Goal: Task Accomplishment & Management: Manage account settings

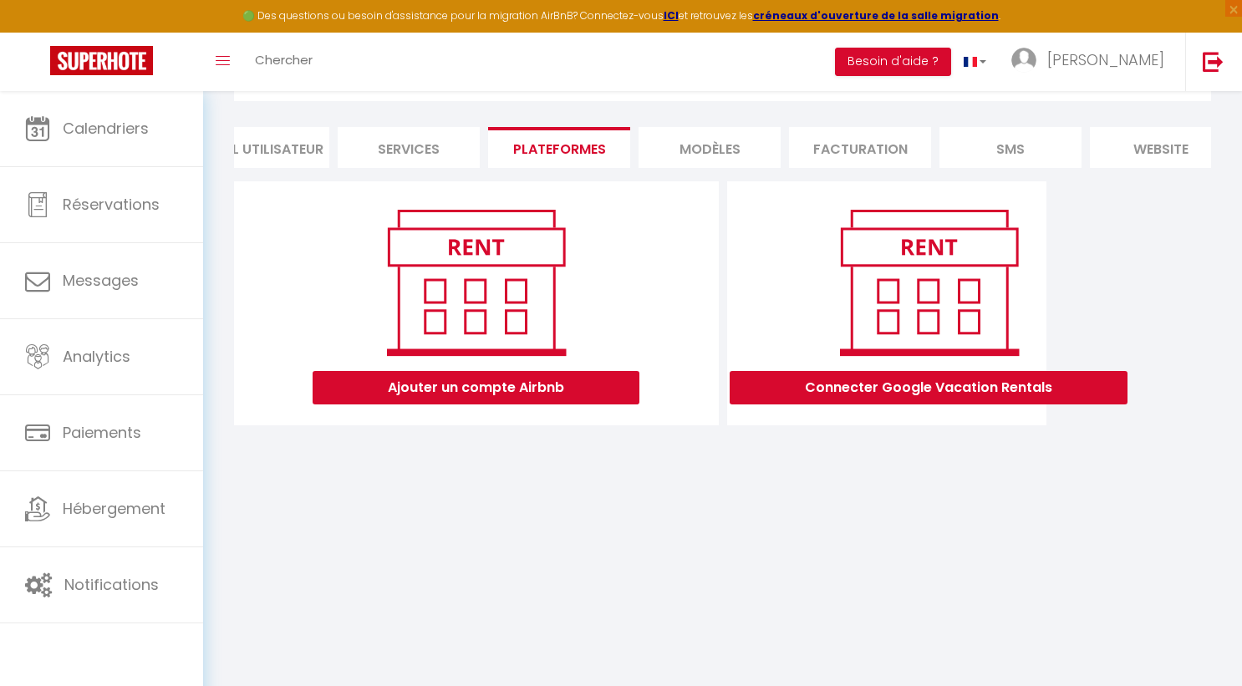
scroll to position [0, 226]
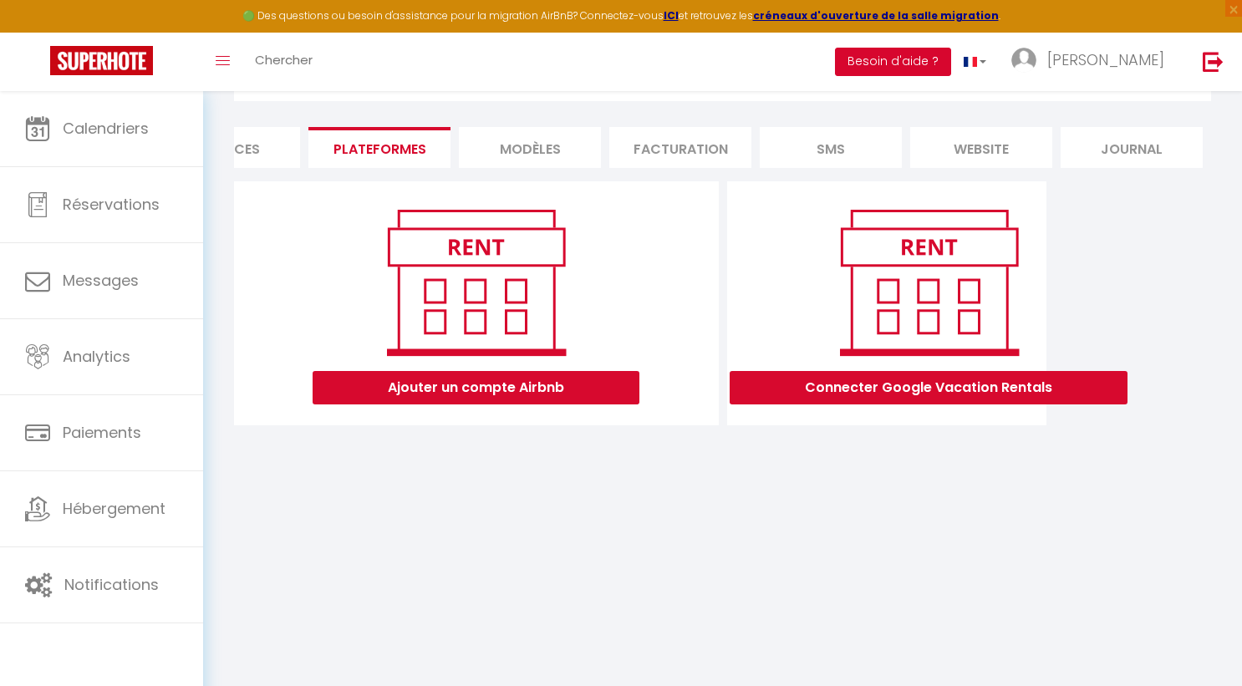
click at [951, 69] on button "Besoin d'aide ?" at bounding box center [893, 62] width 116 height 28
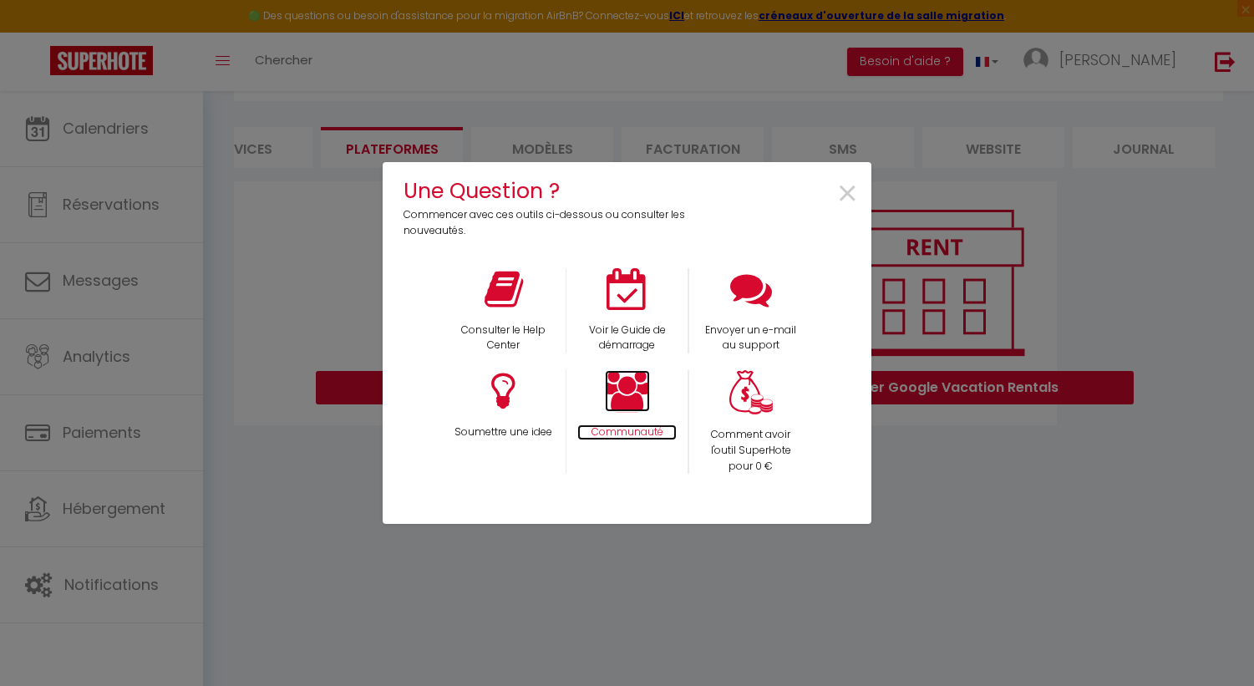
click at [614, 398] on icon at bounding box center [627, 391] width 45 height 42
click at [290, 496] on div "Une Question ? Commencer avec ces outils ci-dessous ou consulter les nouveautés…" at bounding box center [627, 343] width 1254 height 686
click at [849, 191] on span "×" at bounding box center [847, 194] width 23 height 53
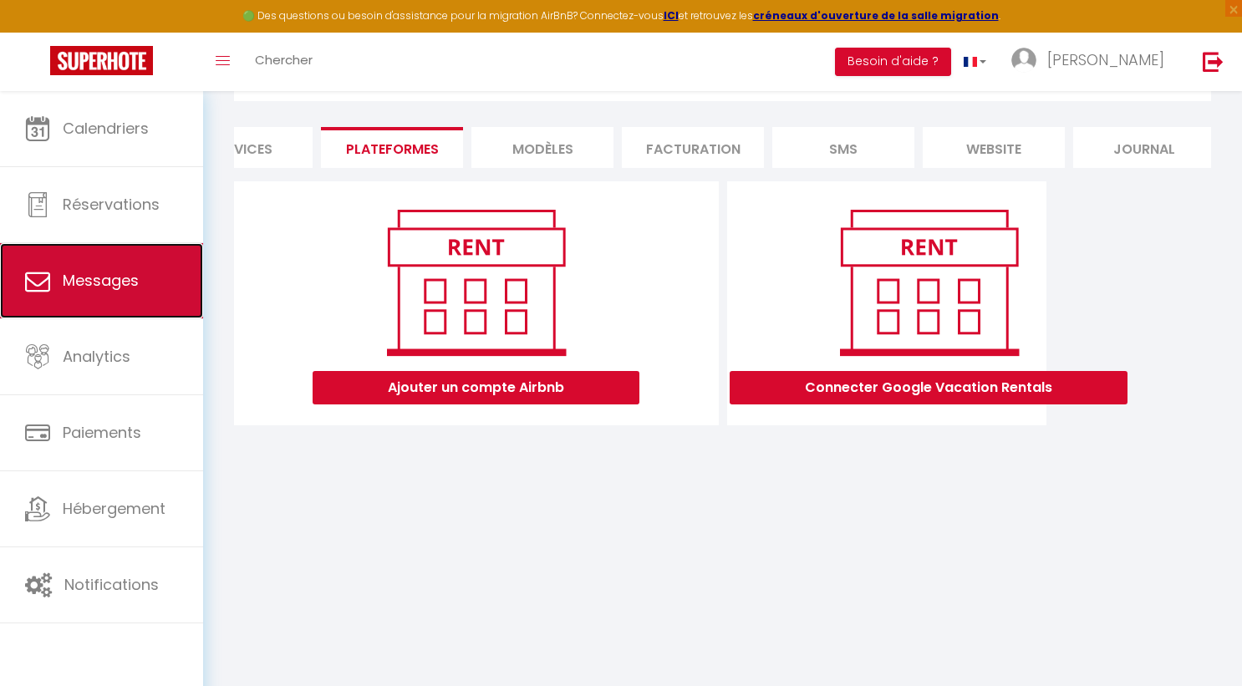
click at [121, 297] on link "Messages" at bounding box center [101, 280] width 203 height 75
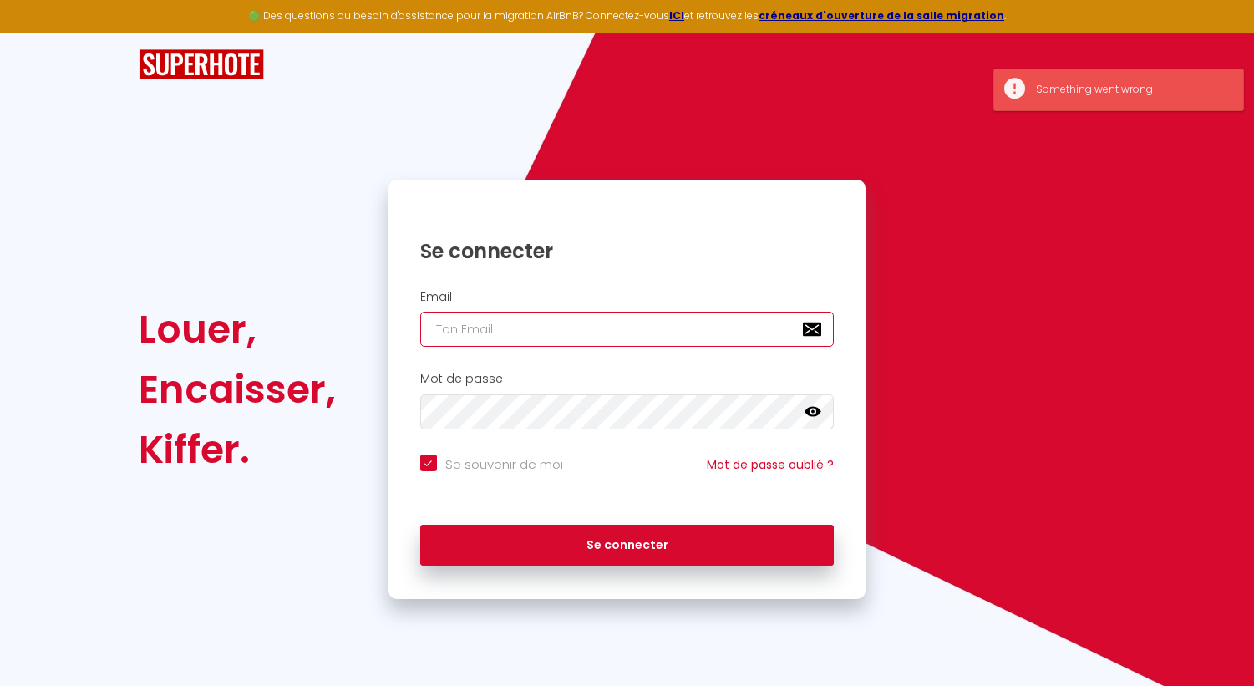
type input "[PERSON_NAME][EMAIL_ADDRESS][DOMAIN_NAME]"
click at [622, 333] on input "[PERSON_NAME][EMAIL_ADDRESS][DOMAIN_NAME]" at bounding box center [627, 329] width 414 height 35
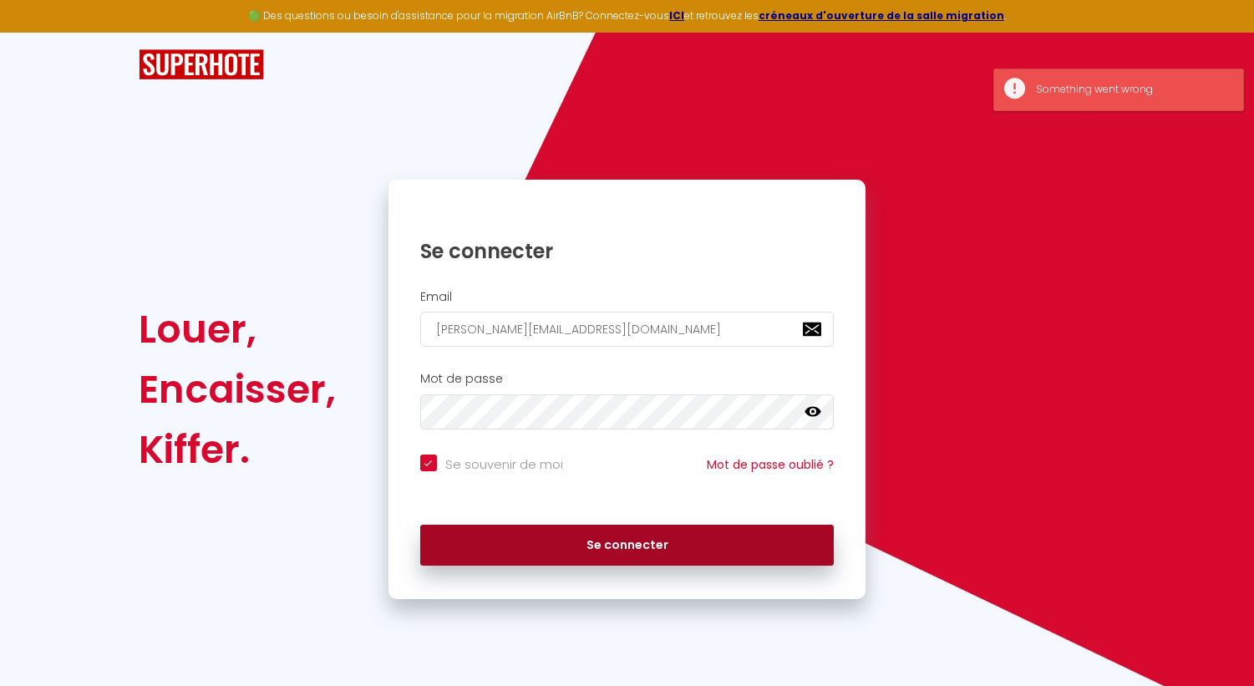
click at [582, 531] on button "Se connecter" at bounding box center [627, 546] width 414 height 42
checkbox input "true"
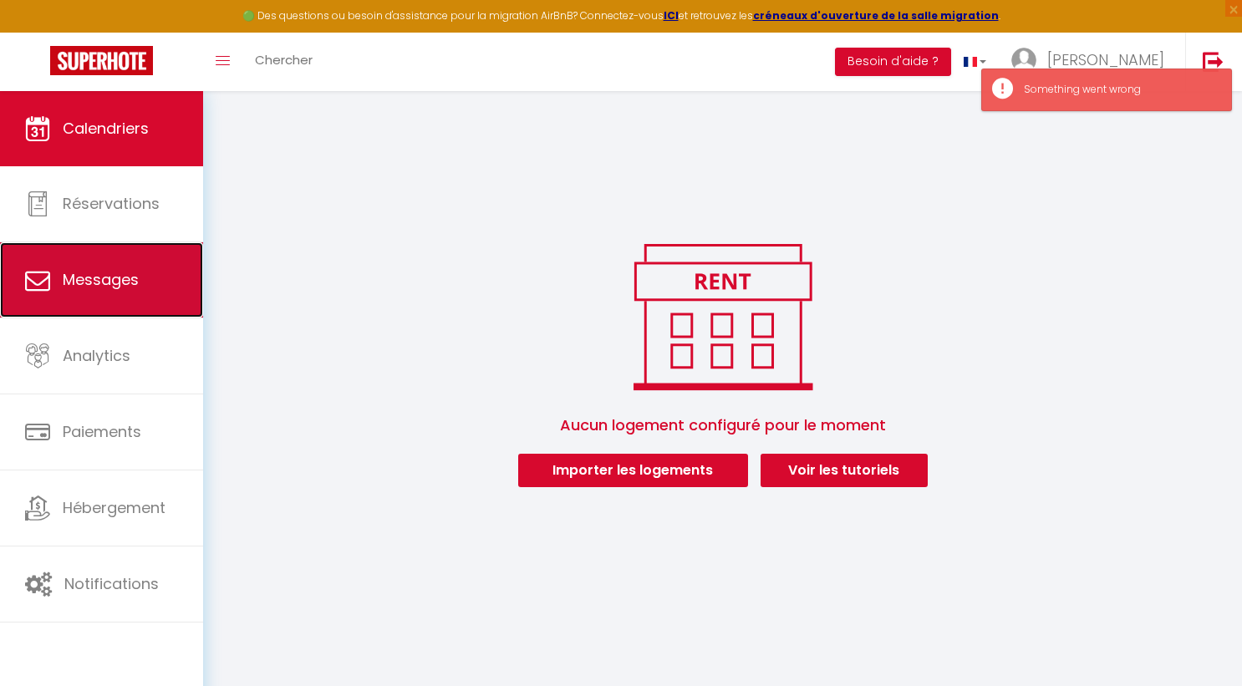
click at [103, 293] on link "Messages" at bounding box center [101, 279] width 203 height 75
select select "message"
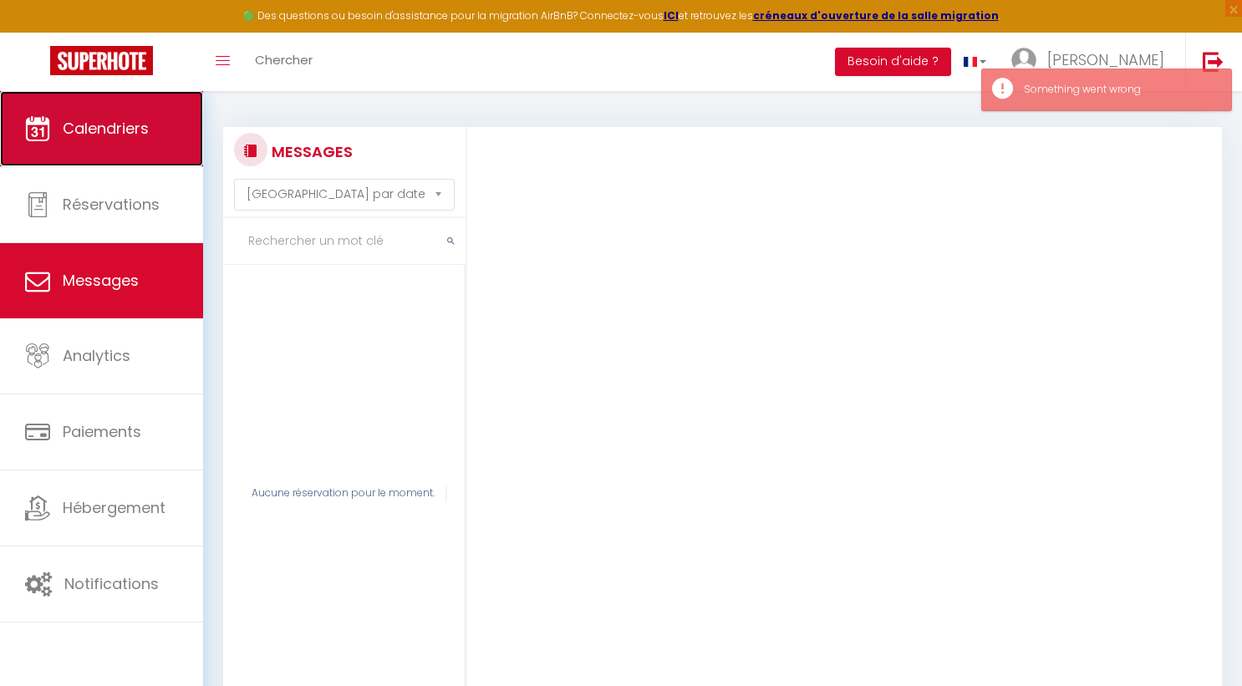
click at [119, 141] on link "Calendriers" at bounding box center [101, 128] width 203 height 75
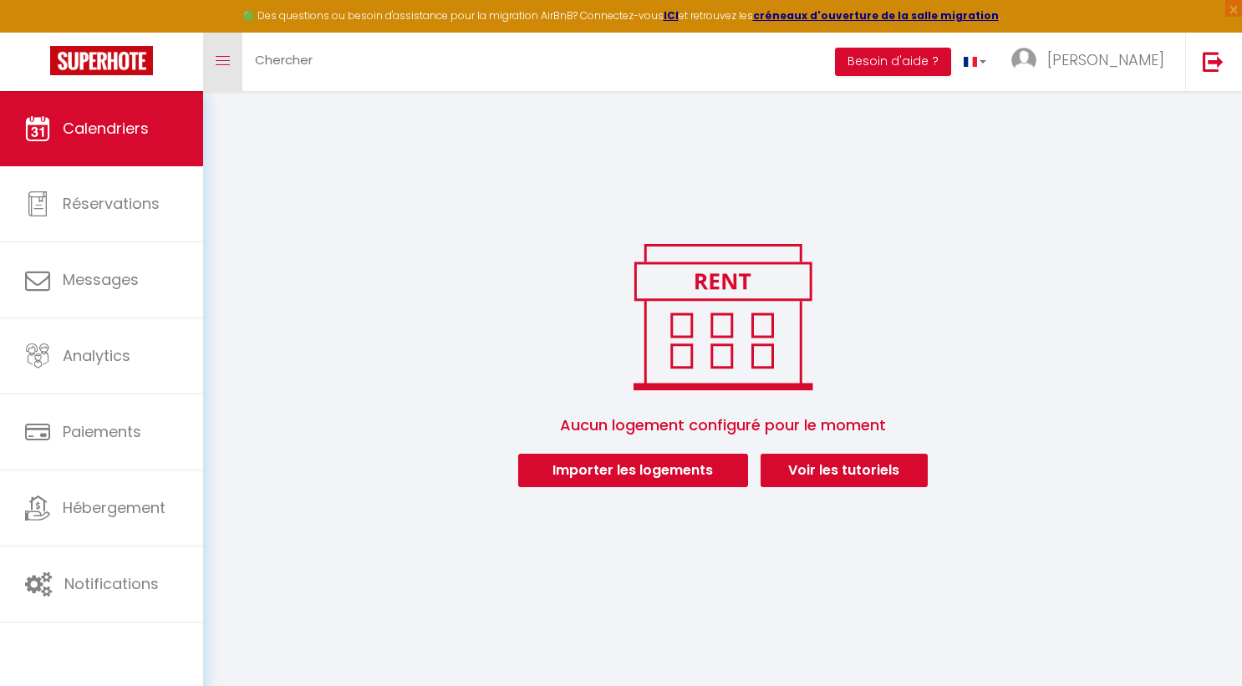
click at [232, 61] on link "Toggle menubar" at bounding box center [222, 62] width 39 height 58
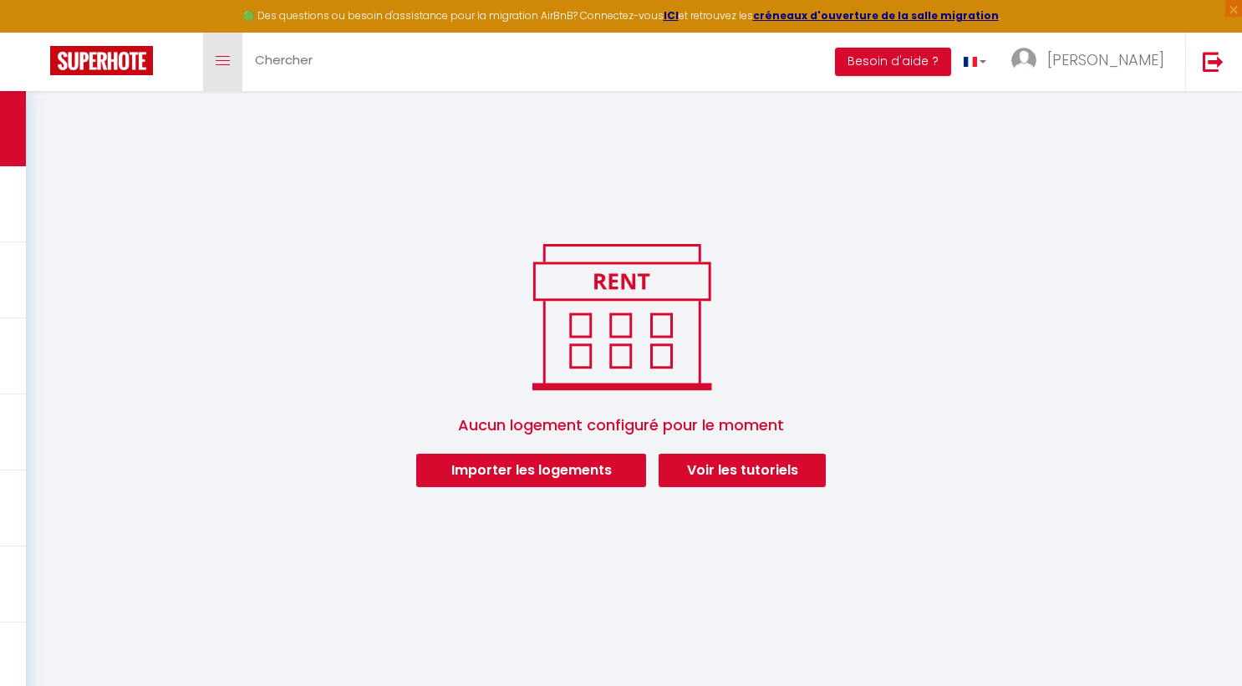
click at [232, 61] on link "Toggle menubar" at bounding box center [222, 62] width 39 height 58
